Goal: Task Accomplishment & Management: Complete application form

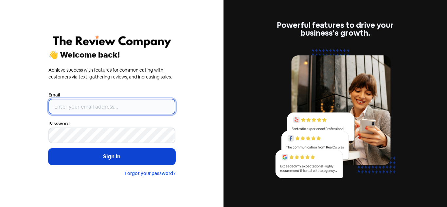
type input "[PERSON_NAME][EMAIL_ADDRESS][DOMAIN_NAME]"
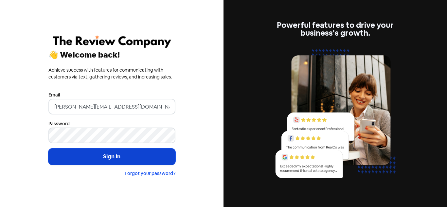
click at [120, 155] on button "Sign in" at bounding box center [111, 157] width 127 height 16
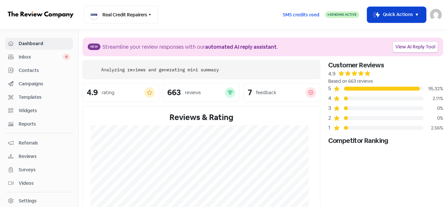
click at [415, 12] on icon "button" at bounding box center [417, 15] width 8 height 8
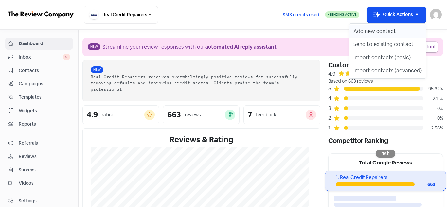
click at [387, 30] on button "Add new contact" at bounding box center [388, 31] width 76 height 13
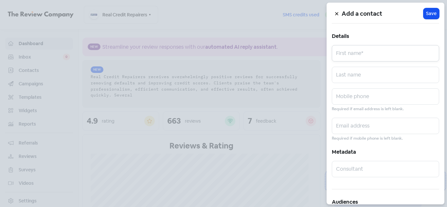
click at [366, 49] on input "text" at bounding box center [385, 53] width 107 height 16
paste input "Joyce Jebet"
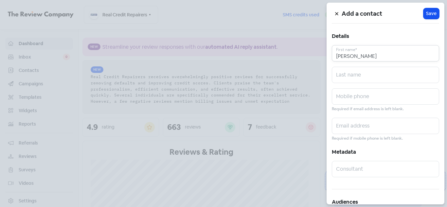
drag, startPoint x: 353, startPoint y: 56, endPoint x: 374, endPoint y: 55, distance: 21.3
click at [374, 55] on input "Joyce Jebet" at bounding box center [385, 53] width 107 height 16
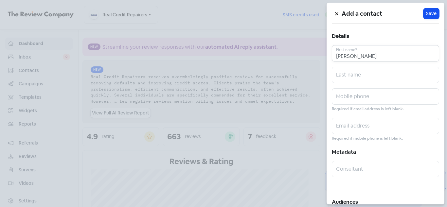
type input "Joyce"
click at [348, 76] on input "text" at bounding box center [385, 75] width 107 height 16
paste input "Jebet"
type input "Jebet"
click at [360, 58] on input "Joyce" at bounding box center [385, 53] width 107 height 16
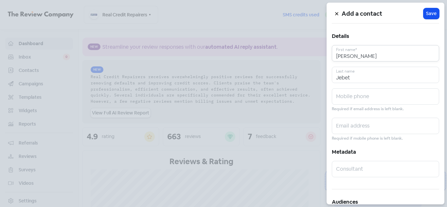
type input "Joyce"
click at [352, 96] on input "text" at bounding box center [385, 96] width 107 height 16
paste input "0451803510"
type input "0451803510"
click at [354, 121] on input "text" at bounding box center [385, 126] width 107 height 16
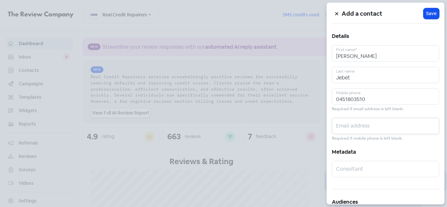
paste input "joycejebet88@gmail.com"
type input "joycejebet88@gmail.com"
click at [430, 13] on span "Save" at bounding box center [431, 13] width 10 height 7
